Goal: Check status: Check status

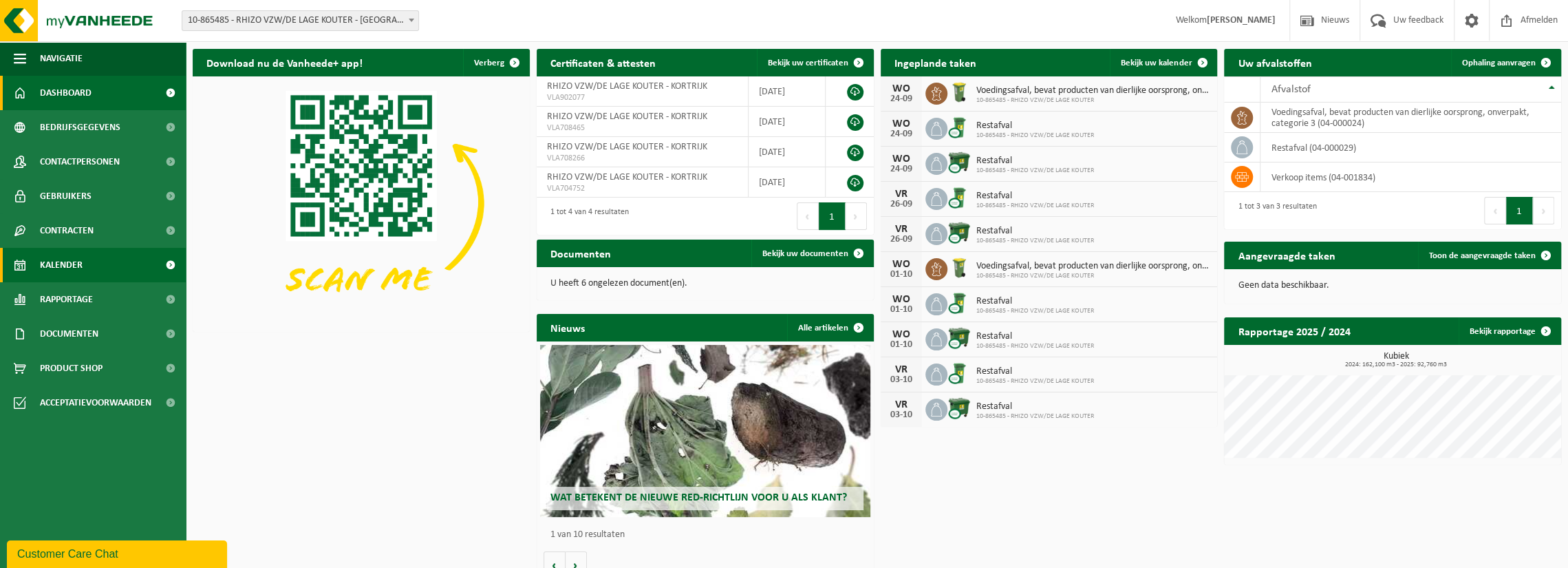
click at [38, 264] on link "Kalender" at bounding box center [93, 265] width 186 height 35
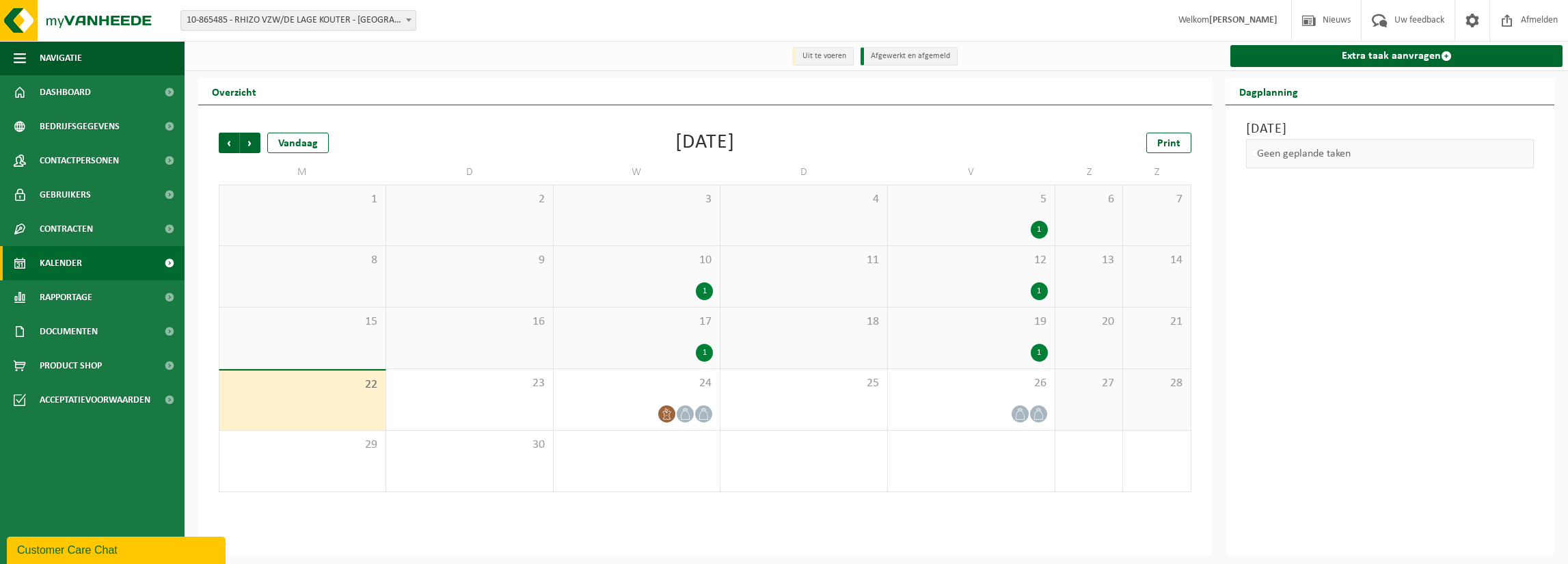
click at [1041, 289] on div "1" at bounding box center [1039, 291] width 17 height 18
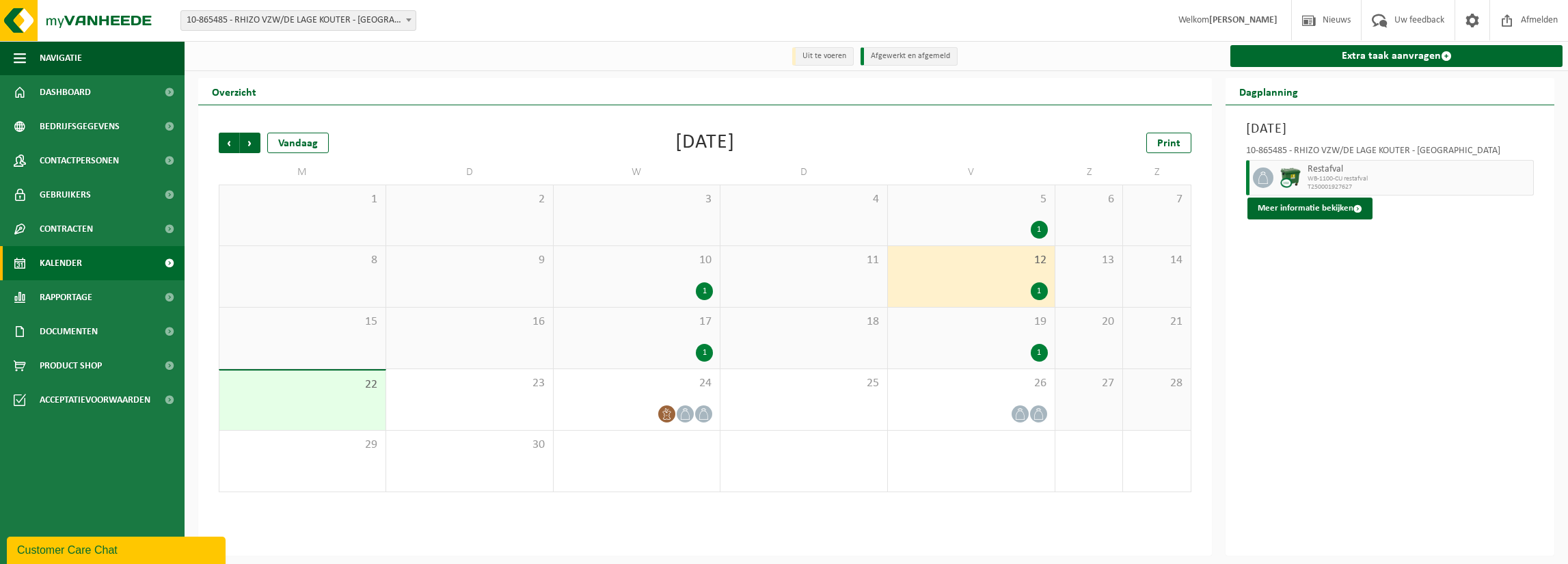
click at [1283, 345] on div "[DATE] 10-865485 - RHIZO VZW/DE LAGE KOUTER - KORTRIJK Restafval WB-1100-CU res…" at bounding box center [1391, 330] width 329 height 450
click at [1360, 433] on div "[DATE] 10-865485 - RHIZO VZW/DE LAGE KOUTER - KORTRIJK Restafval WB-1100-CU res…" at bounding box center [1391, 330] width 329 height 450
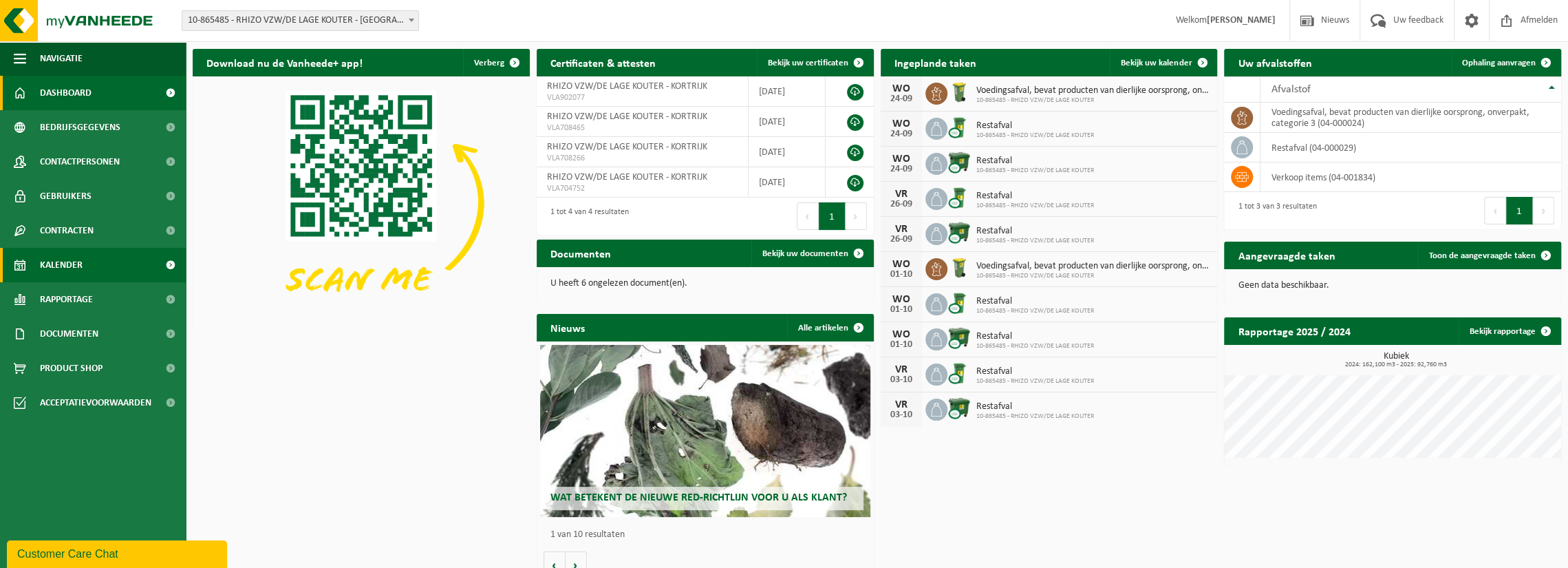
click at [97, 260] on link "Kalender" at bounding box center [93, 265] width 186 height 35
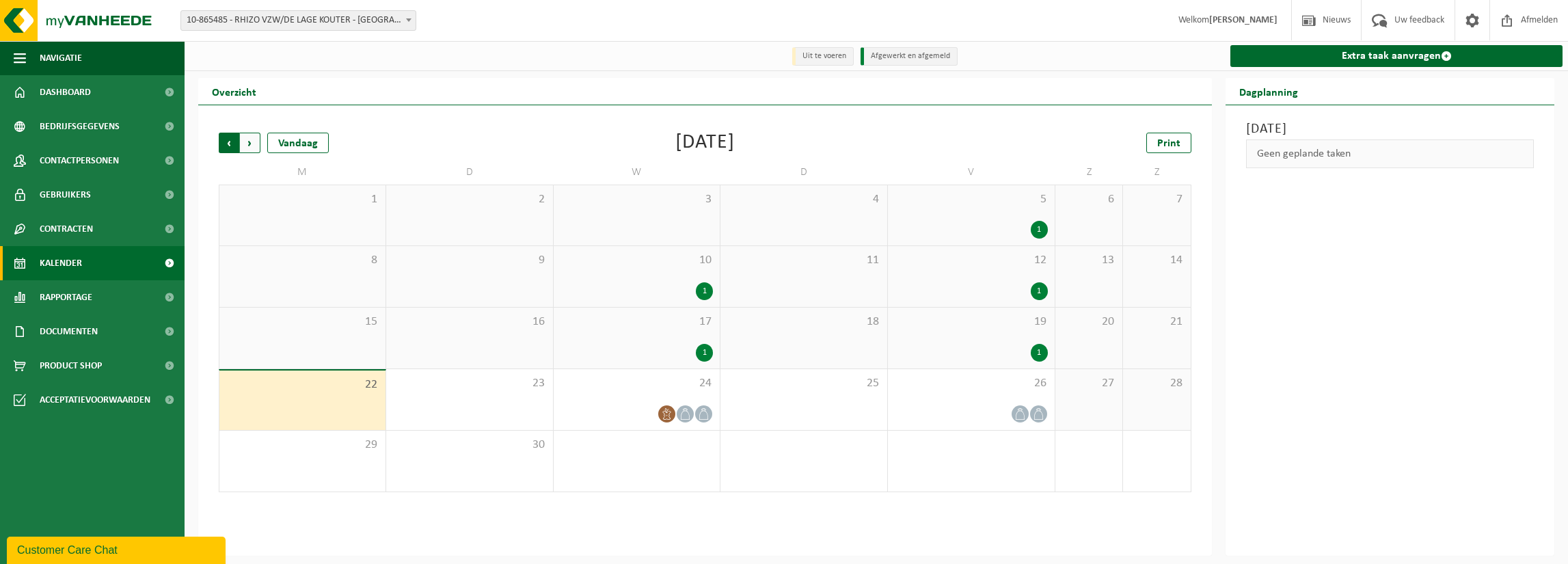
click at [244, 146] on span "Volgende" at bounding box center [250, 143] width 21 height 21
